Goal: Task Accomplishment & Management: Manage account settings

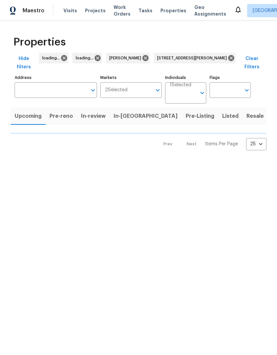
type input "[STREET_ADDRESS][PERSON_NAME]"
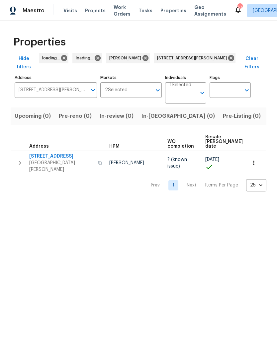
scroll to position [0, 41]
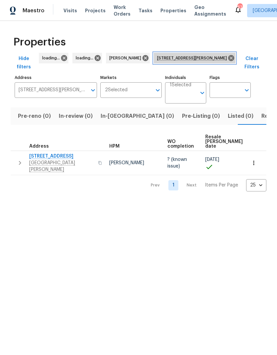
click at [232, 57] on icon at bounding box center [231, 58] width 6 height 6
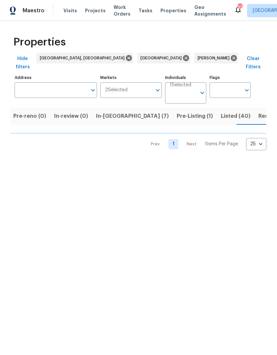
scroll to position [0, 51]
click at [25, 85] on input "Address" at bounding box center [51, 90] width 72 height 16
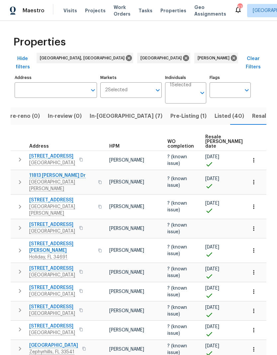
scroll to position [27, 0]
click at [33, 82] on input "Address" at bounding box center [51, 90] width 72 height 16
type input "s"
type input "4552"
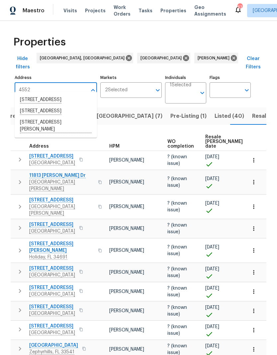
click at [28, 135] on li "4552 Somerset Pl New Port Richey FL 34652" at bounding box center [56, 126] width 82 height 18
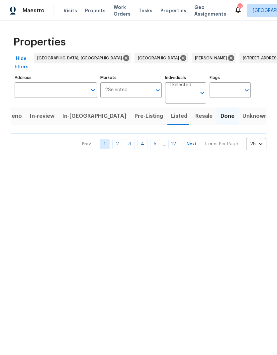
type input "4552 Somerset Pl New Port Richey FL 34652"
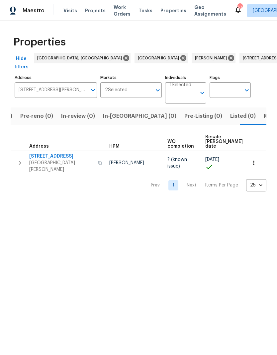
scroll to position [0, 41]
click at [42, 161] on span "New Port Richey, FL 34652" at bounding box center [61, 166] width 65 height 13
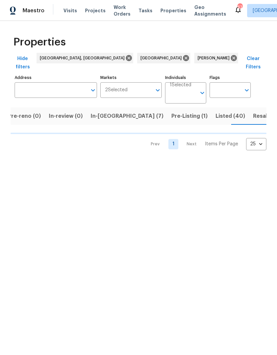
scroll to position [0, 51]
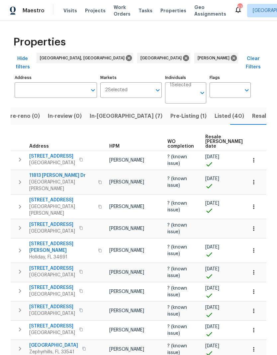
click at [214, 112] on span "Listed (40)" at bounding box center [229, 116] width 30 height 9
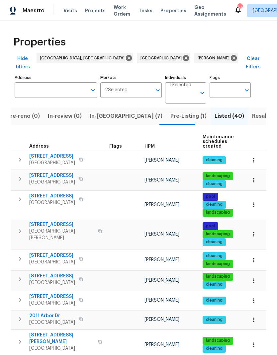
click at [49, 179] on span "[GEOGRAPHIC_DATA]" at bounding box center [52, 182] width 46 height 7
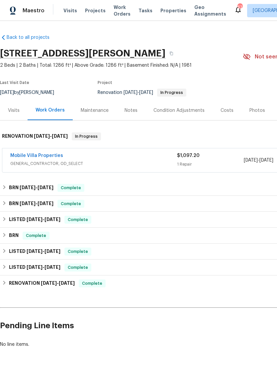
click at [26, 157] on link "Mobile Villa Properties" at bounding box center [36, 155] width 53 height 5
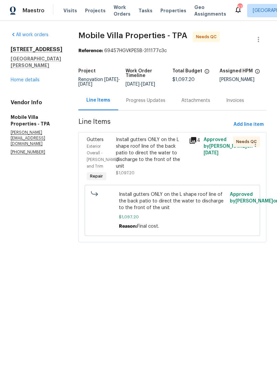
click at [182, 202] on span "Install gutters ONLY on the L shape roof line of the back patio to direct the w…" at bounding box center [172, 201] width 107 height 20
click at [172, 165] on div "Install gutters ONLY on the L shape roof line of the back patio to direct the w…" at bounding box center [150, 156] width 69 height 40
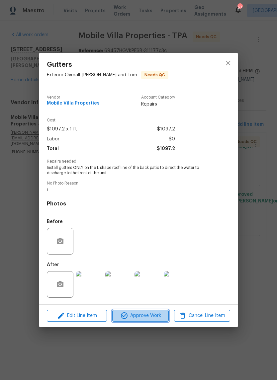
click at [157, 322] on button "Approve Work" at bounding box center [140, 316] width 56 height 12
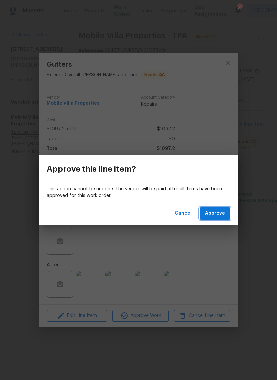
click at [221, 214] on span "Approve" at bounding box center [215, 213] width 20 height 8
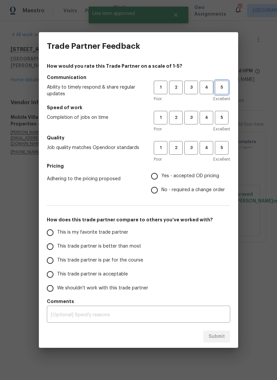
click at [225, 88] on span "5" at bounding box center [221, 88] width 12 height 8
click at [223, 120] on span "5" at bounding box center [221, 118] width 12 height 8
click at [225, 150] on span "5" at bounding box center [221, 148] width 12 height 8
click at [157, 173] on input "Yes - accepted OD pricing" at bounding box center [154, 176] width 14 height 14
radio input "true"
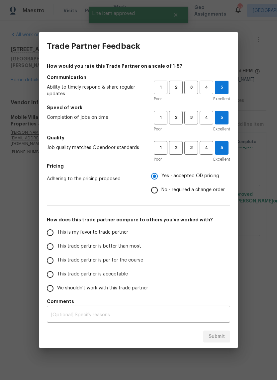
click at [52, 231] on input "This is my favorite trade partner" at bounding box center [50, 233] width 14 height 14
radio input "false"
click at [49, 245] on input "This trade partner is better than most" at bounding box center [50, 247] width 14 height 14
click at [217, 337] on span "Submit" at bounding box center [216, 337] width 16 height 8
radio input "true"
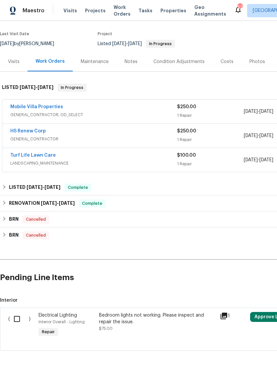
scroll to position [48, 0]
click at [18, 320] on input "checkbox" at bounding box center [19, 319] width 19 height 14
checkbox input "true"
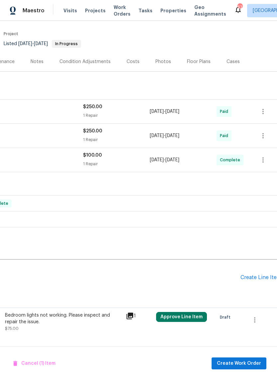
scroll to position [48, 94]
click at [255, 320] on icon "button" at bounding box center [254, 320] width 1 height 5
click at [263, 320] on li "Cancel" at bounding box center [259, 320] width 26 height 11
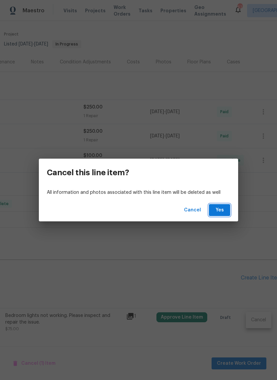
click at [227, 206] on button "Yes" at bounding box center [219, 210] width 21 height 12
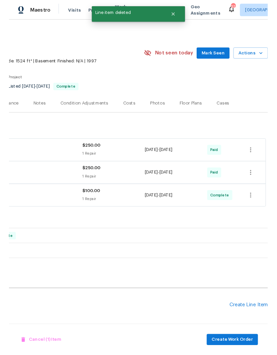
scroll to position [0, 98]
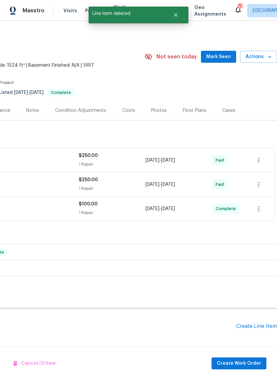
click at [259, 325] on div "Create Line Item" at bounding box center [256, 326] width 41 height 6
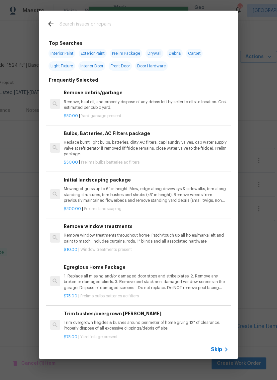
click at [72, 25] on input "text" at bounding box center [129, 25] width 141 height 10
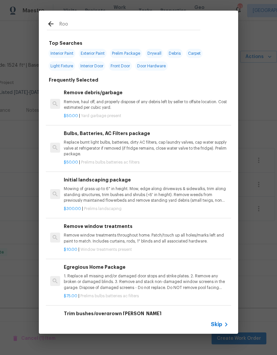
type input "Roof"
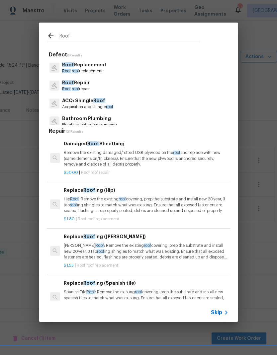
click at [71, 85] on p "Roof Repair" at bounding box center [76, 82] width 28 height 7
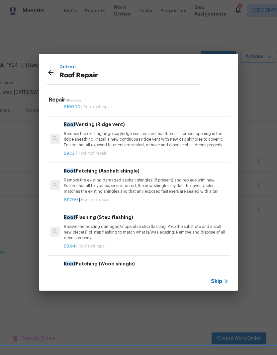
scroll to position [127, 0]
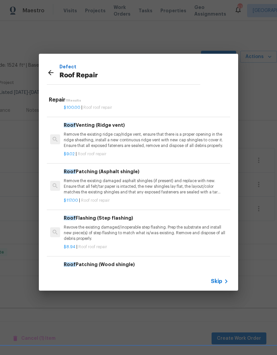
click at [74, 182] on p "Remove the existing damaged asphalt shingles (if present) and replace with new.…" at bounding box center [146, 186] width 165 height 17
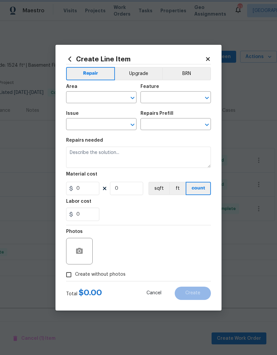
type input "[PERSON_NAME] and Trim"
type input "Roof Repair"
type input "Roof Patching (Asphalt shingle) $117.00"
type textarea "Remove the existing damaged asphalt shingles (if present) and replace with new.…"
type input "117"
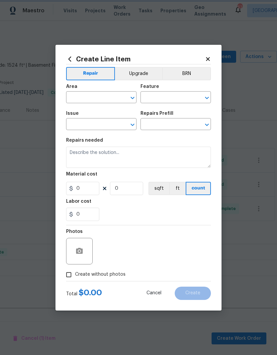
type input "1"
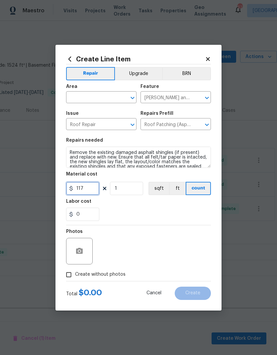
click at [76, 183] on input "117" at bounding box center [82, 188] width 33 height 13
click at [79, 193] on input "117" at bounding box center [82, 188] width 33 height 13
click at [79, 192] on input "117" at bounding box center [82, 188] width 33 height 13
type input "75"
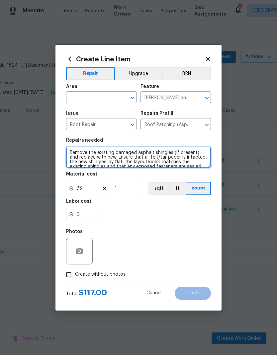
click at [72, 150] on textarea "Remove the existing damaged asphalt shingles (if present) and replace with new.…" at bounding box center [138, 157] width 145 height 21
click at [70, 152] on textarea "Remove the existing damaged asphalt shingles (if present) and replace with new.…" at bounding box center [138, 157] width 145 height 21
click at [93, 162] on textarea "Remove the existing damaged asphalt shingles (if present) and replace with new.…" at bounding box center [138, 157] width 145 height 21
click at [73, 152] on textarea "Remove the existing damaged asphalt shingles (if present) and replace with new.…" at bounding box center [138, 157] width 145 height 21
type textarea "Check roof. See photos. Remove the existing damaged asphalt shingles (if presen…"
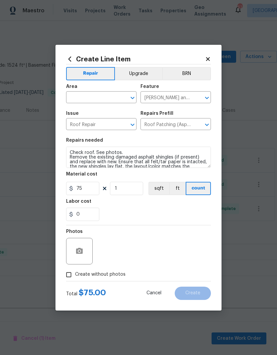
click at [80, 100] on input "text" at bounding box center [92, 98] width 52 height 10
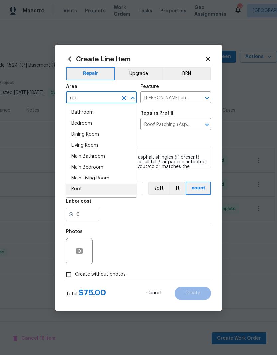
click at [74, 189] on li "Roof" at bounding box center [101, 189] width 70 height 11
type input "Roof"
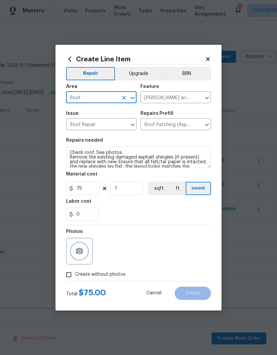
click at [80, 253] on icon "button" at bounding box center [79, 251] width 7 height 6
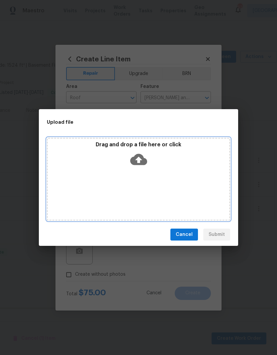
click at [109, 164] on div "Drag and drop a file here or click" at bounding box center [138, 155] width 181 height 29
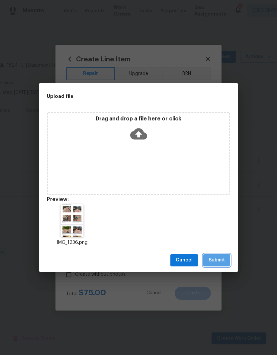
click at [219, 261] on span "Submit" at bounding box center [216, 260] width 16 height 8
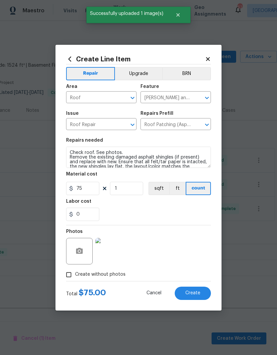
click at [185, 293] on span "Create" at bounding box center [192, 293] width 15 height 5
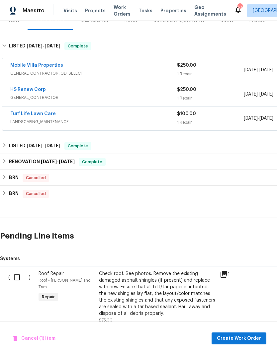
scroll to position [91, 0]
click at [17, 276] on input "checkbox" at bounding box center [19, 277] width 19 height 14
checkbox input "true"
click at [250, 341] on span "Create Work Order" at bounding box center [239, 339] width 44 height 8
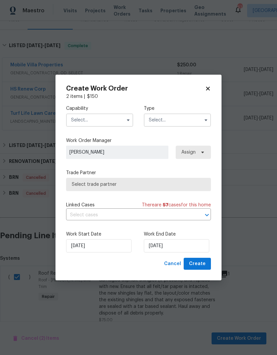
click at [81, 122] on input "text" at bounding box center [99, 120] width 67 height 13
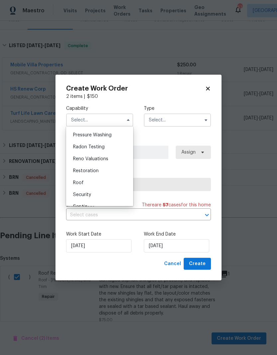
scroll to position [629, 0]
click at [77, 183] on span "Roof" at bounding box center [78, 182] width 11 height 5
type input "Roof"
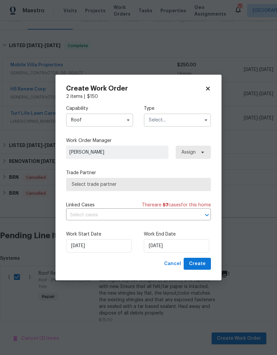
click at [187, 123] on input "text" at bounding box center [177, 120] width 67 height 13
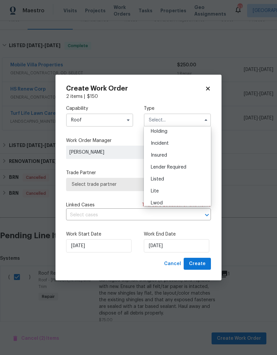
scroll to position [27, 0]
click at [182, 179] on div "Listed" at bounding box center [177, 179] width 64 height 12
type input "Listed"
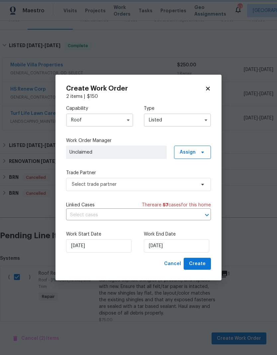
scroll to position [0, 0]
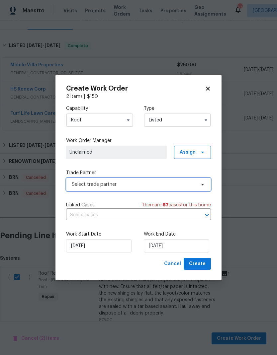
click at [76, 186] on span "Select trade partner" at bounding box center [134, 184] width 124 height 7
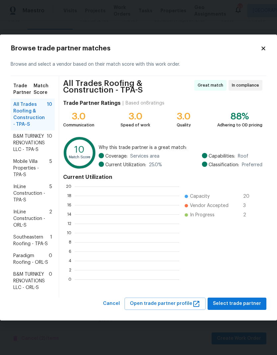
scroll to position [93, 105]
click at [23, 242] on span "Southeastern Roofing - TPA-S" at bounding box center [31, 240] width 37 height 13
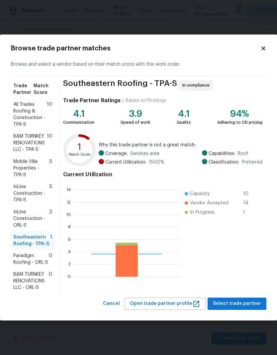
scroll to position [93, 105]
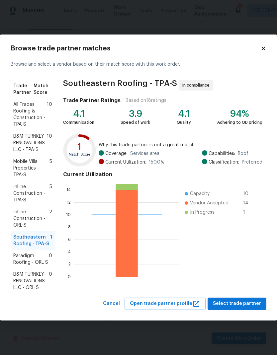
click at [248, 305] on span "Select trade partner" at bounding box center [237, 304] width 48 height 8
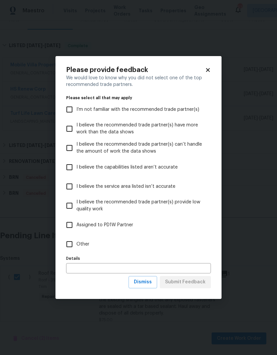
click at [71, 248] on input "Other" at bounding box center [69, 244] width 14 height 14
checkbox input "true"
click at [202, 282] on span "Submit Feedback" at bounding box center [185, 282] width 41 height 8
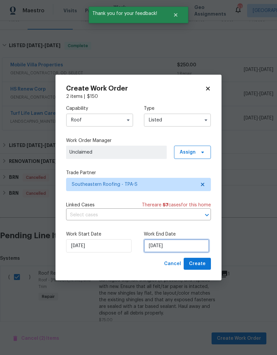
click at [196, 245] on input "[DATE]" at bounding box center [176, 245] width 65 height 13
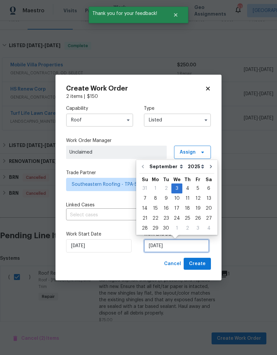
scroll to position [3, 0]
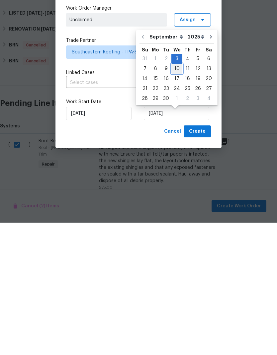
click at [179, 197] on div "10" at bounding box center [176, 201] width 11 height 9
type input "[DATE]"
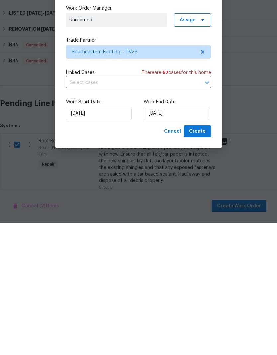
scroll to position [27, 0]
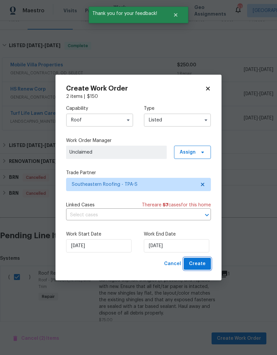
click at [201, 264] on span "Create" at bounding box center [197, 264] width 17 height 8
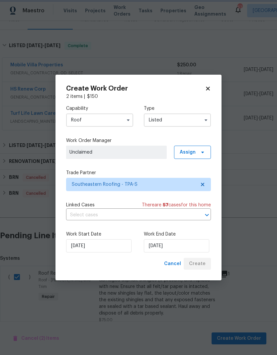
checkbox input "false"
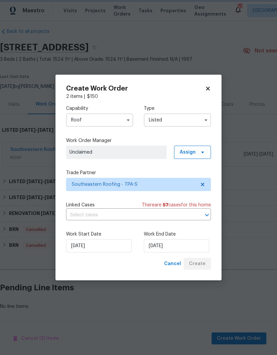
scroll to position [0, 0]
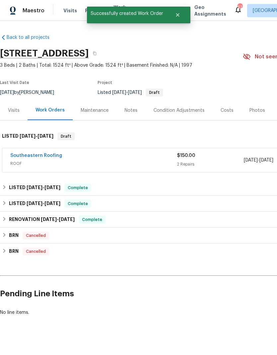
click at [90, 107] on div "Maintenance" at bounding box center [95, 110] width 28 height 7
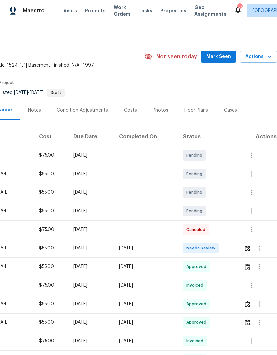
scroll to position [0, 98]
click at [255, 193] on icon "button" at bounding box center [252, 193] width 8 height 8
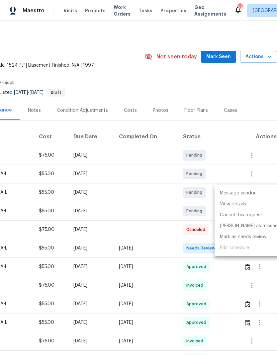
click at [250, 193] on li "Message vendor" at bounding box center [248, 193] width 69 height 11
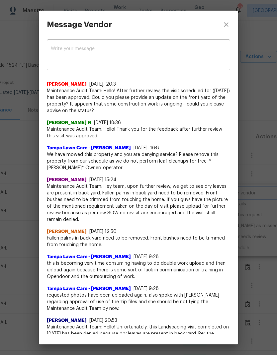
click at [28, 148] on div "Message Vendor x ​ [PERSON_NAME] [DATE], 20:3 Maintenance Audit Team: Hello! Af…" at bounding box center [138, 177] width 277 height 355
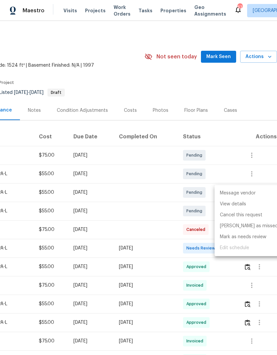
click at [249, 118] on div at bounding box center [138, 177] width 277 height 355
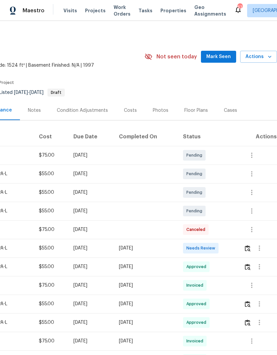
click at [256, 102] on div "Visits Work Orders Maintenance Notes Condition Adjustments Costs Photos Floor P…" at bounding box center [89, 111] width 375 height 20
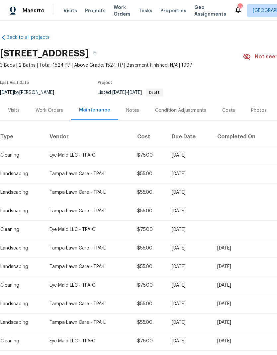
scroll to position [0, 0]
click at [44, 111] on div "Work Orders" at bounding box center [50, 110] width 28 height 7
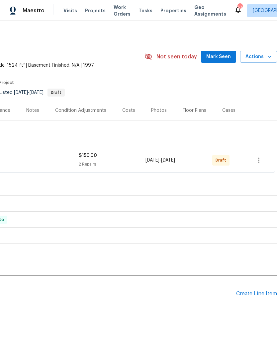
scroll to position [0, 98]
click at [260, 160] on icon "button" at bounding box center [259, 160] width 8 height 8
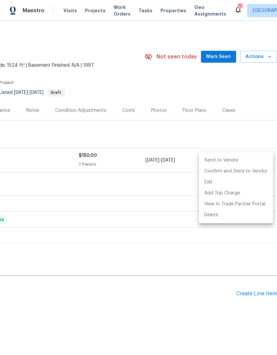
click at [26, 162] on div at bounding box center [138, 177] width 277 height 355
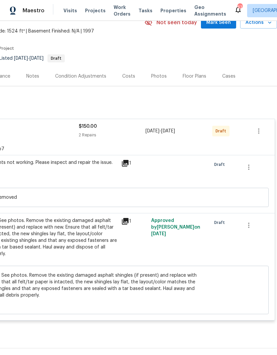
scroll to position [33, 98]
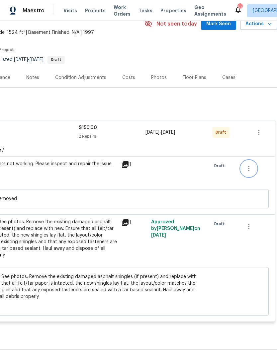
click at [250, 168] on icon "button" at bounding box center [249, 169] width 8 height 8
click at [255, 171] on li "Cancel" at bounding box center [254, 168] width 26 height 11
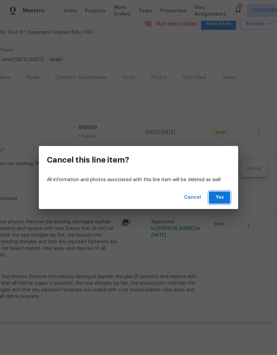
click at [220, 200] on span "Yes" at bounding box center [219, 198] width 11 height 8
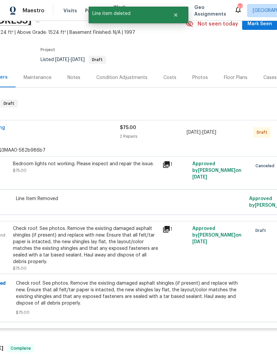
scroll to position [42, 92]
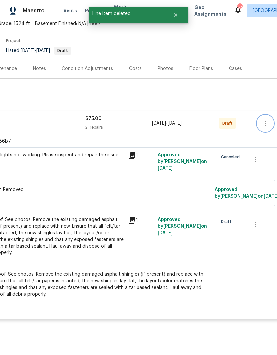
click at [266, 127] on icon "button" at bounding box center [265, 124] width 8 height 8
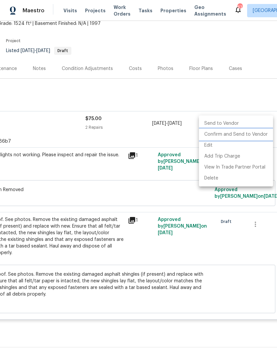
click at [258, 137] on li "Confirm and Send to Vendor" at bounding box center [236, 134] width 74 height 11
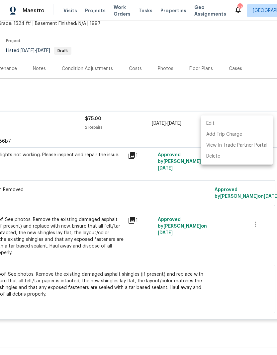
click at [33, 99] on div at bounding box center [138, 177] width 277 height 355
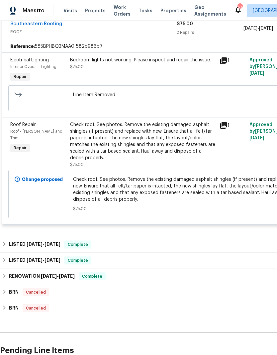
scroll to position [137, 0]
click at [20, 26] on link "Southeastern Roofing" at bounding box center [36, 24] width 52 height 5
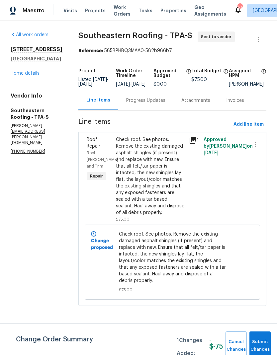
click at [12, 76] on link "Home details" at bounding box center [25, 73] width 29 height 5
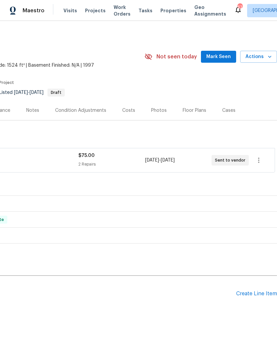
scroll to position [0, 98]
click at [260, 291] on div "Create Line Item" at bounding box center [256, 294] width 41 height 6
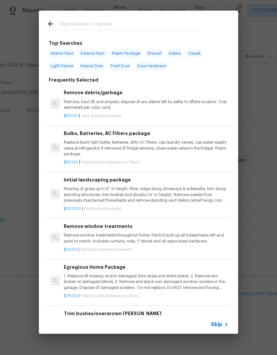
click at [221, 324] on span "Skip" at bounding box center [216, 324] width 11 height 7
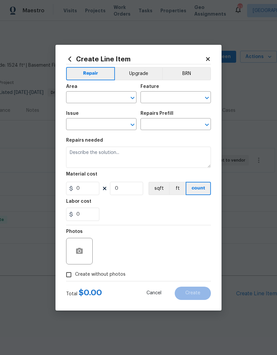
click at [74, 98] on input "text" at bounding box center [92, 98] width 52 height 10
click at [76, 128] on li "Exterior Overall" at bounding box center [101, 123] width 70 height 11
type input "Exterior Overall"
click at [181, 98] on input "text" at bounding box center [166, 98] width 52 height 10
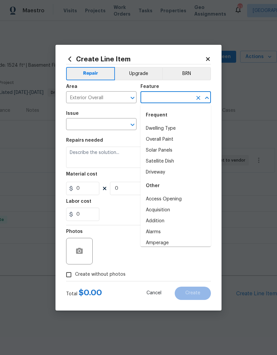
click at [171, 110] on div "Frequent" at bounding box center [175, 115] width 70 height 16
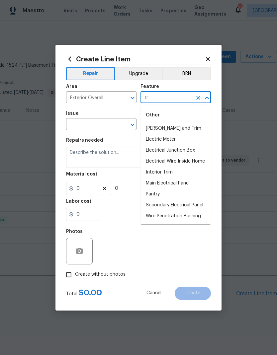
type input "t"
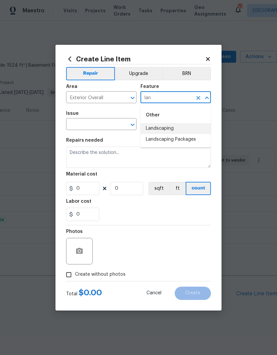
click at [170, 130] on li "Landscaping" at bounding box center [175, 128] width 70 height 11
type input "Landscaping"
click at [73, 127] on input "text" at bounding box center [92, 125] width 52 height 10
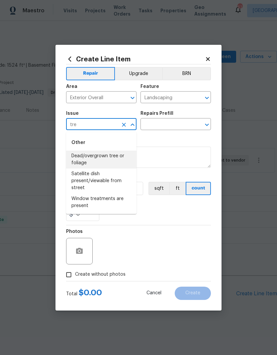
click at [74, 158] on li "Dead/overgrown tree or foliage" at bounding box center [101, 160] width 70 height 18
type input "Dead/overgrown tree or foliage"
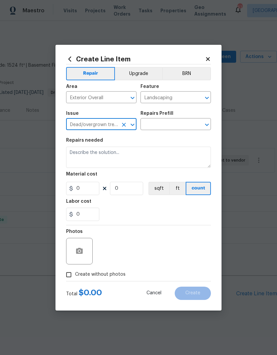
click at [180, 126] on input "text" at bounding box center [166, 125] width 52 height 10
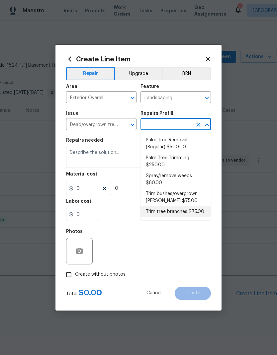
click at [200, 212] on li "Trim tree branches $75.00" at bounding box center [175, 211] width 70 height 11
type input "Trim tree branches $75.00"
type textarea "Trim back overgrown tree branches in contact with home & branches hanging low o…"
type input "1"
type input "75"
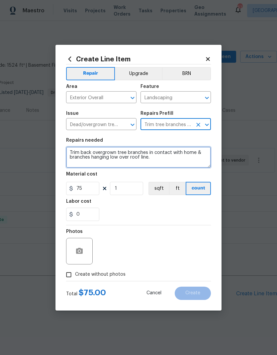
click at [75, 163] on textarea "Trim back overgrown tree branches in contact with home & branches hanging low o…" at bounding box center [138, 157] width 145 height 21
click at [76, 160] on textarea "Trim back overgrown tree branches in contact with home & branches hanging low o…" at bounding box center [138, 157] width 145 height 21
click at [76, 158] on textarea "Trim back overgrown tree branches in contact with home & branches hanging low o…" at bounding box center [138, 157] width 145 height 21
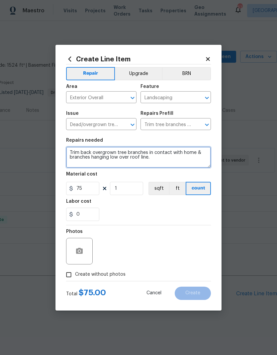
click at [76, 158] on textarea "Trim back overgrown tree branches in contact with home & branches hanging low o…" at bounding box center [138, 157] width 145 height 21
click at [75, 157] on textarea "Trim back overgrown tree branches in contact with home & branches hanging low o…" at bounding box center [138, 157] width 145 height 21
click at [75, 153] on textarea "Trim back overgrown tree branches in contact with home & branches hanging low o…" at bounding box center [138, 157] width 145 height 21
click at [75, 152] on textarea "Trim back overgrown tree branches in contact with home & branches hanging low o…" at bounding box center [138, 157] width 145 height 21
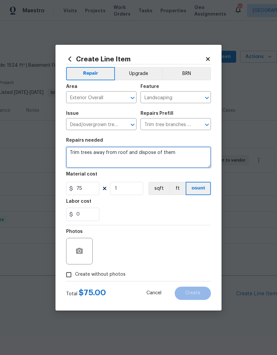
type textarea "Trim trees away from roof and dispose of them"
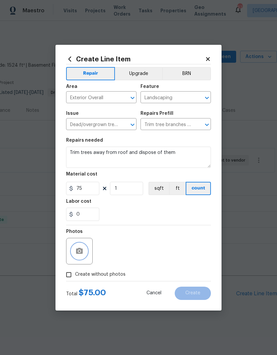
click at [77, 257] on button "button" at bounding box center [79, 251] width 16 height 16
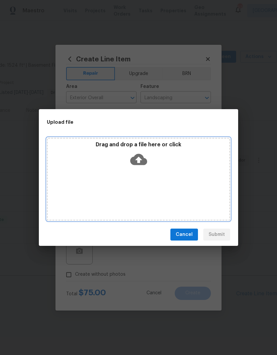
click at [131, 175] on div "Drag and drop a file here or click" at bounding box center [138, 179] width 183 height 83
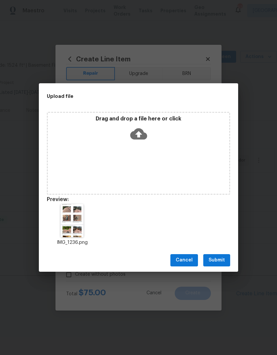
click at [217, 256] on button "Submit" at bounding box center [216, 260] width 27 height 12
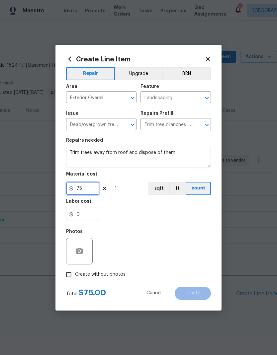
click at [80, 191] on input "75" at bounding box center [82, 188] width 33 height 13
type input "250"
click at [119, 187] on input "1" at bounding box center [126, 188] width 33 height 13
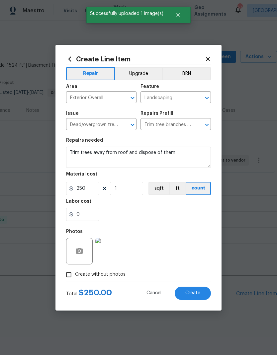
click at [193, 291] on span "Create" at bounding box center [192, 293] width 15 height 5
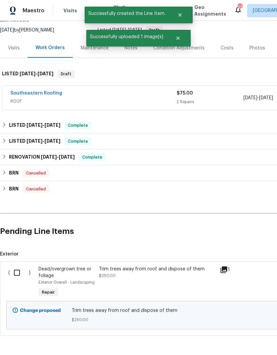
scroll to position [62, 0]
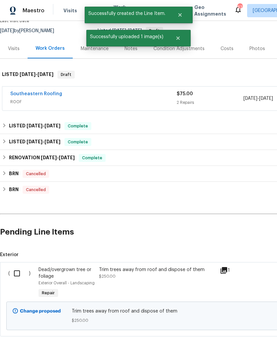
click at [16, 276] on input "checkbox" at bounding box center [19, 274] width 19 height 14
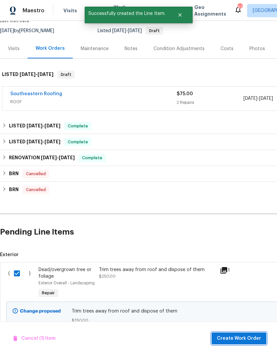
click at [248, 343] on button "Create Work Order" at bounding box center [238, 339] width 55 height 12
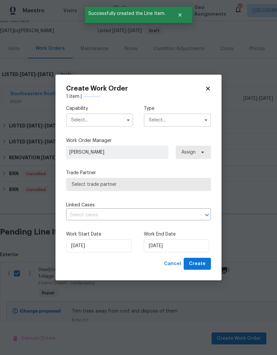
checkbox input "false"
click at [78, 119] on input "text" at bounding box center [99, 120] width 67 height 13
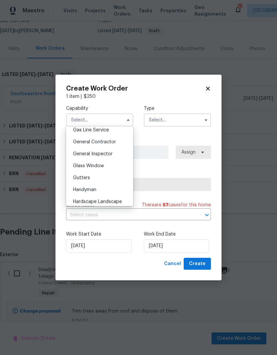
scroll to position [307, 0]
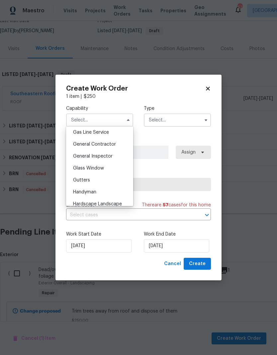
click at [79, 141] on div "General Contractor" at bounding box center [100, 144] width 64 height 12
type input "General Contractor"
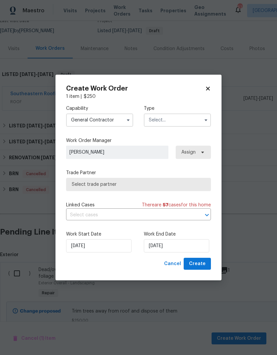
click at [182, 122] on input "text" at bounding box center [177, 120] width 67 height 13
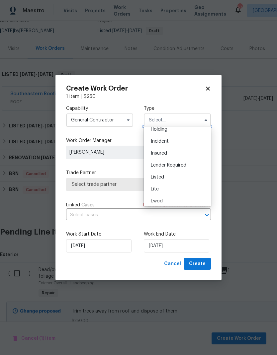
scroll to position [32, 0]
click at [180, 174] on div "Listed" at bounding box center [177, 174] width 64 height 12
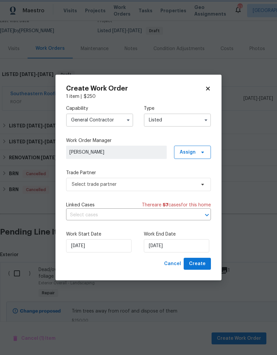
type input "Listed"
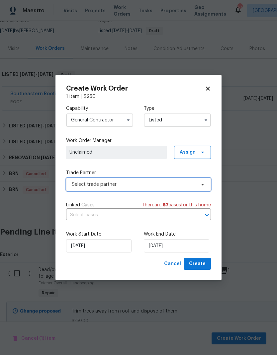
click at [78, 183] on span "Select trade partner" at bounding box center [134, 184] width 124 height 7
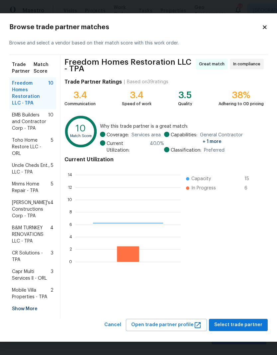
scroll to position [93, 105]
click at [14, 308] on div "Show More" at bounding box center [32, 309] width 47 height 12
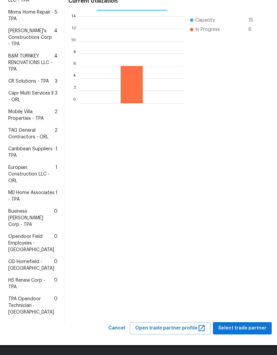
click at [18, 282] on span "HS Renew Corp - TPA" at bounding box center [31, 283] width 46 height 13
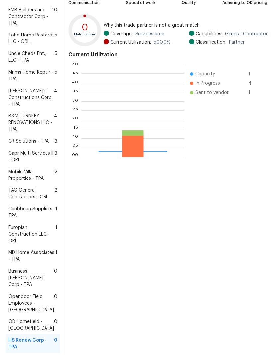
scroll to position [93, 103]
click at [247, 329] on div "HS Renew Corp - TPA In compliance Trade Partner Ratings | Based on 28 ratings 3…" at bounding box center [167, 169] width 207 height 426
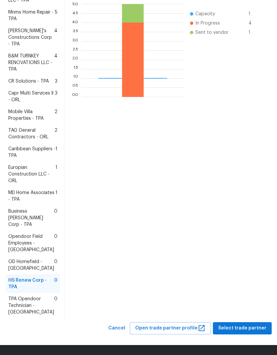
scroll to position [175, 0]
click at [247, 331] on span "Select trade partner" at bounding box center [242, 328] width 48 height 8
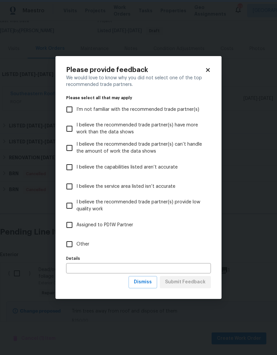
scroll to position [0, 0]
click at [71, 245] on input "Other" at bounding box center [69, 244] width 14 height 14
checkbox input "true"
click at [199, 283] on span "Submit Feedback" at bounding box center [185, 282] width 41 height 8
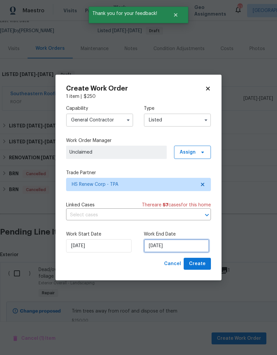
click at [193, 246] on input "[DATE]" at bounding box center [176, 245] width 65 height 13
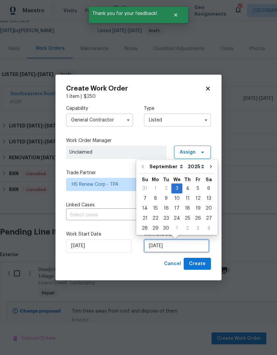
scroll to position [3, 0]
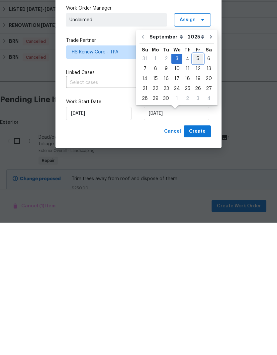
click at [196, 187] on div "5" at bounding box center [198, 191] width 11 height 9
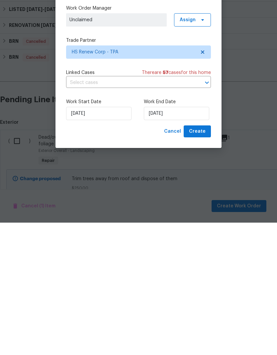
scroll to position [27, 0]
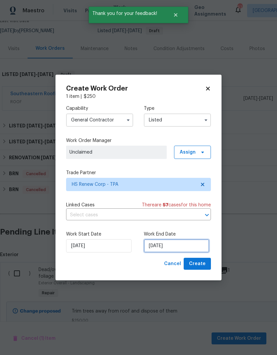
click at [189, 245] on input "[DATE]" at bounding box center [176, 245] width 65 height 13
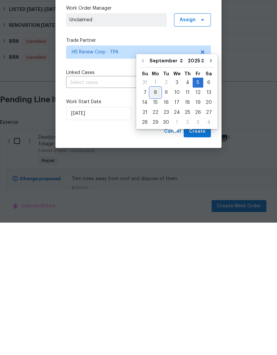
click at [151, 220] on div "8" at bounding box center [155, 224] width 11 height 9
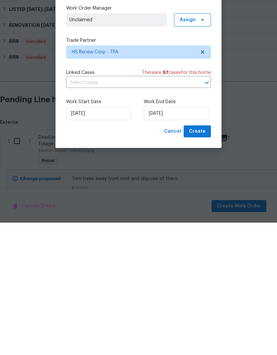
type input "[DATE]"
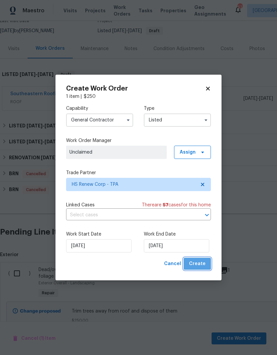
click at [202, 265] on span "Create" at bounding box center [197, 264] width 17 height 8
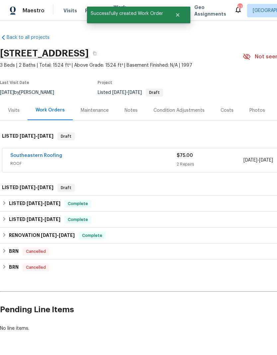
scroll to position [0, 0]
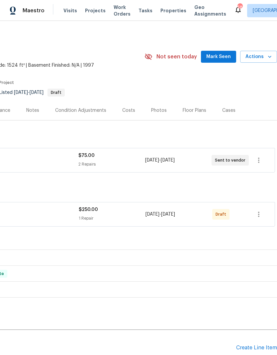
scroll to position [0, 98]
click at [259, 215] on icon "button" at bounding box center [259, 214] width 8 height 8
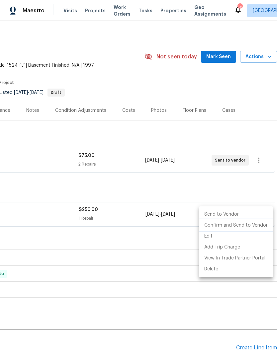
click at [252, 226] on li "Confirm and Send to Vendor" at bounding box center [236, 225] width 74 height 11
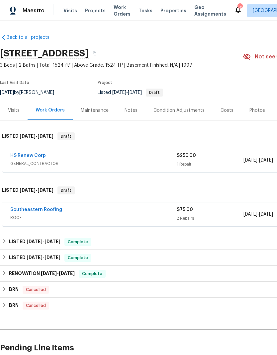
scroll to position [0, 0]
click at [16, 153] on link "HS Renew Corp" at bounding box center [28, 155] width 36 height 5
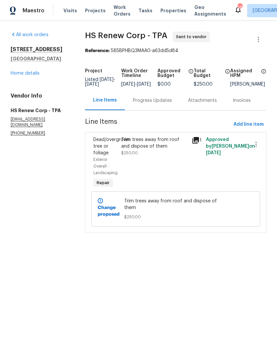
click at [141, 104] on div "Progress Updates" at bounding box center [152, 100] width 39 height 7
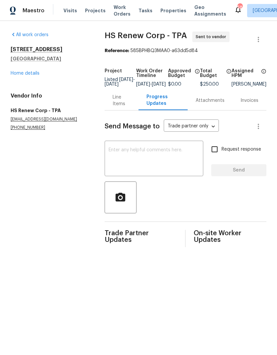
click at [119, 158] on textarea at bounding box center [154, 159] width 91 height 23
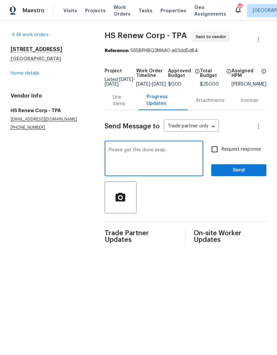
type textarea "Please get this done asap."
click at [214, 156] on input "Request response" at bounding box center [214, 149] width 14 height 14
checkbox input "true"
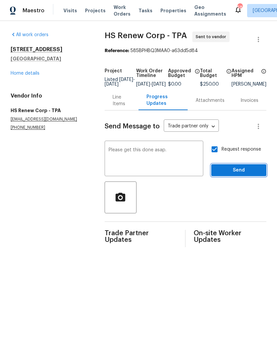
click at [239, 173] on span "Send" at bounding box center [238, 170] width 44 height 8
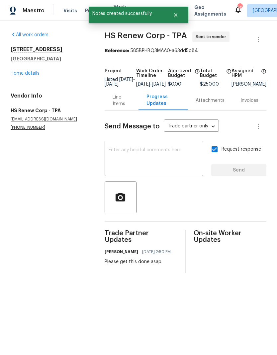
click at [25, 84] on div "All work orders 8103 Rhanbuoy Rd Spring Hill, FL 34606 Home details Vendor Info…" at bounding box center [50, 81] width 78 height 99
